Goal: Complete application form: Complete application form

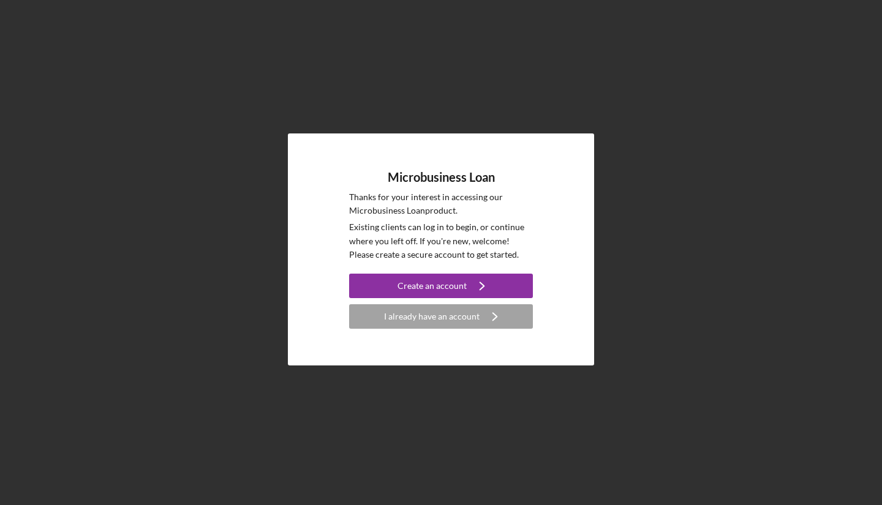
click at [507, 296] on button "Create an account Icon/Navigate" at bounding box center [441, 286] width 184 height 25
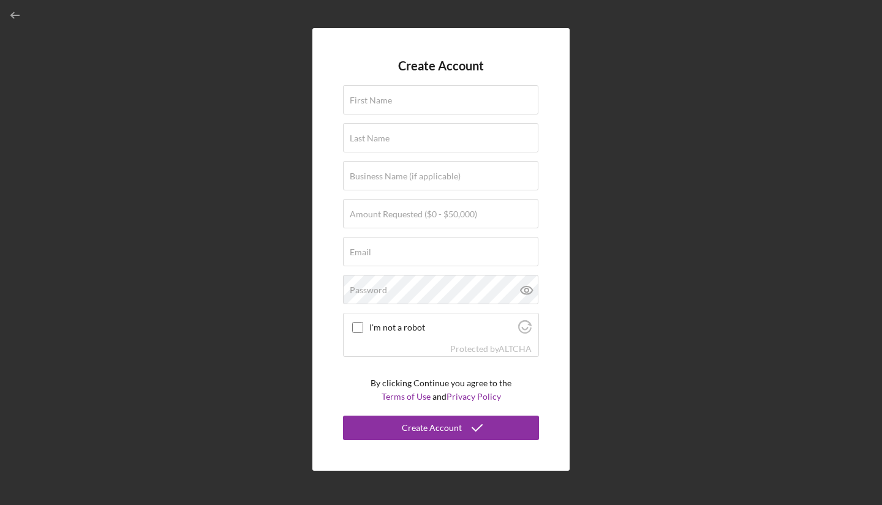
click at [23, 18] on icon "button" at bounding box center [16, 16] width 28 height 28
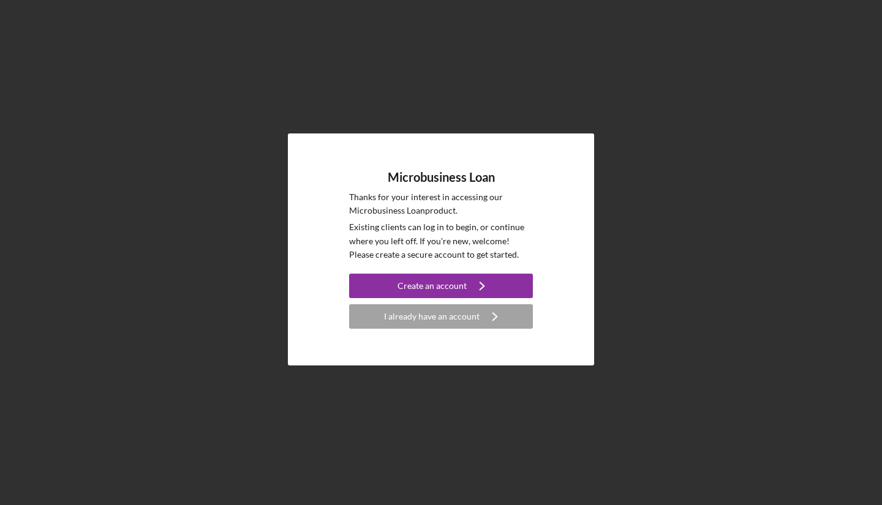
click at [494, 329] on div "Microbusiness Loan Thanks for your interest in accessing our Microbusiness Loan…" at bounding box center [441, 250] width 306 height 233
click at [503, 331] on div "Microbusiness Loan Thanks for your interest in accessing our Microbusiness Loan…" at bounding box center [441, 250] width 306 height 233
click at [500, 317] on icon "Icon/Navigate" at bounding box center [495, 316] width 31 height 31
